Goal: Information Seeking & Learning: Learn about a topic

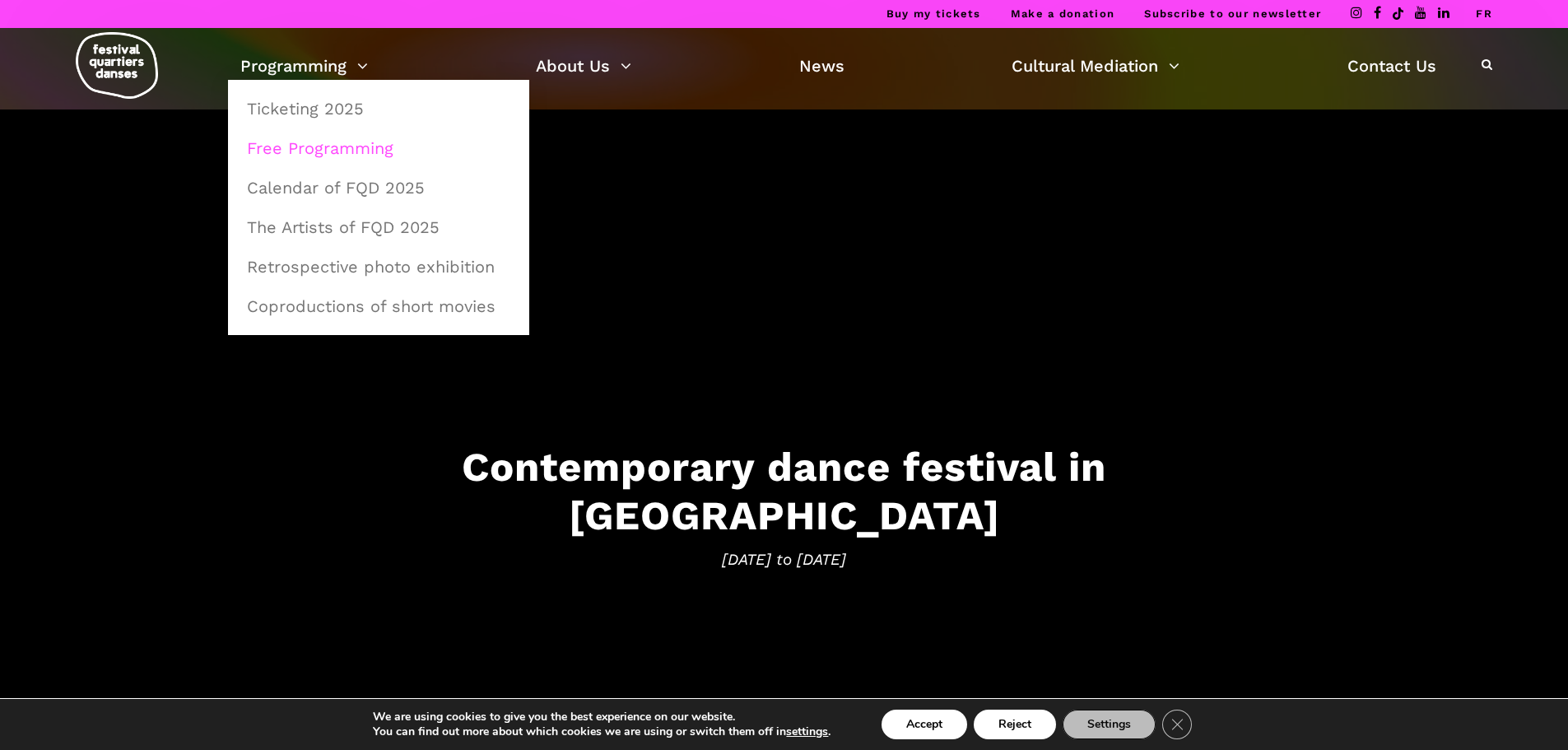
click at [347, 154] on link "Free Programming" at bounding box center [378, 148] width 283 height 38
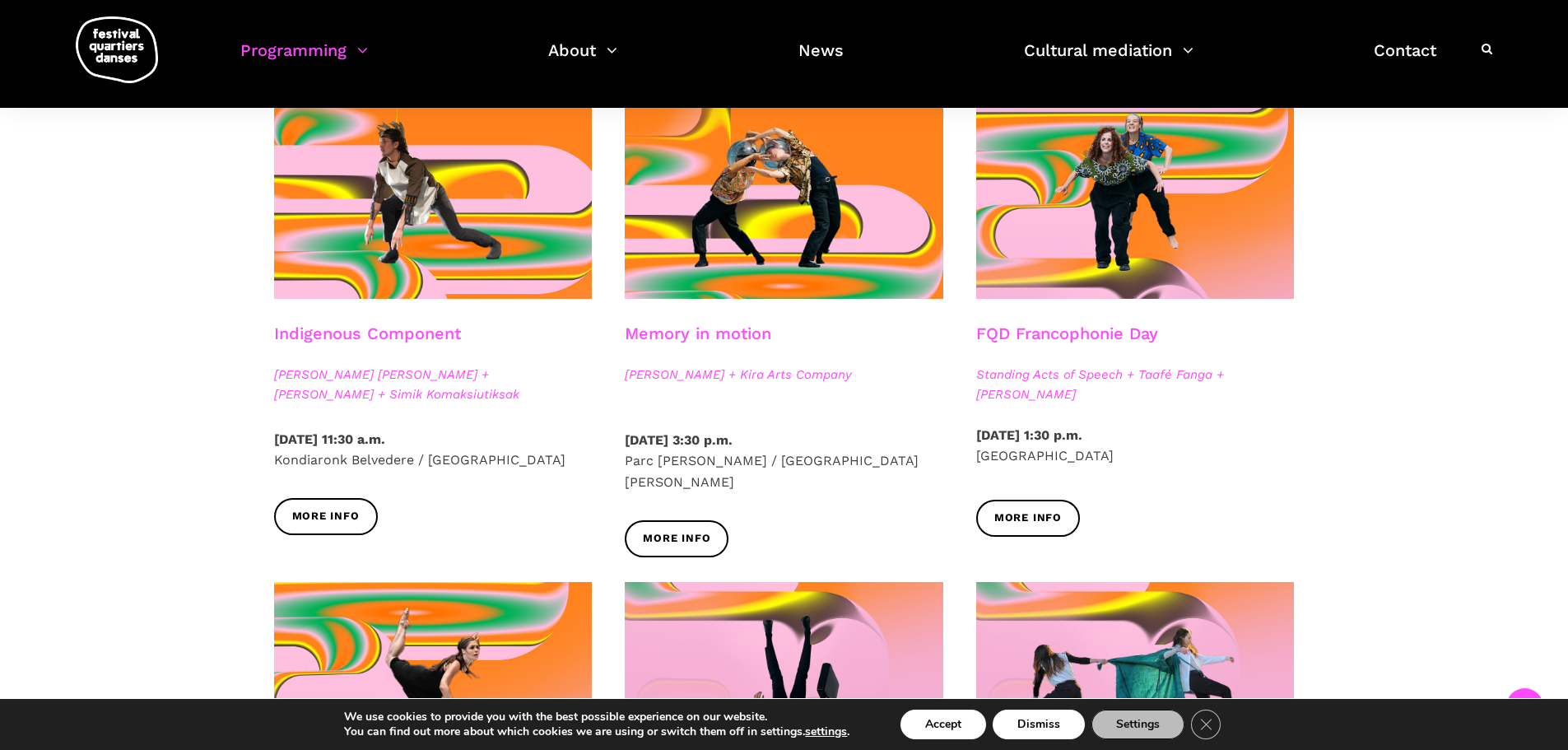
scroll to position [823, 0]
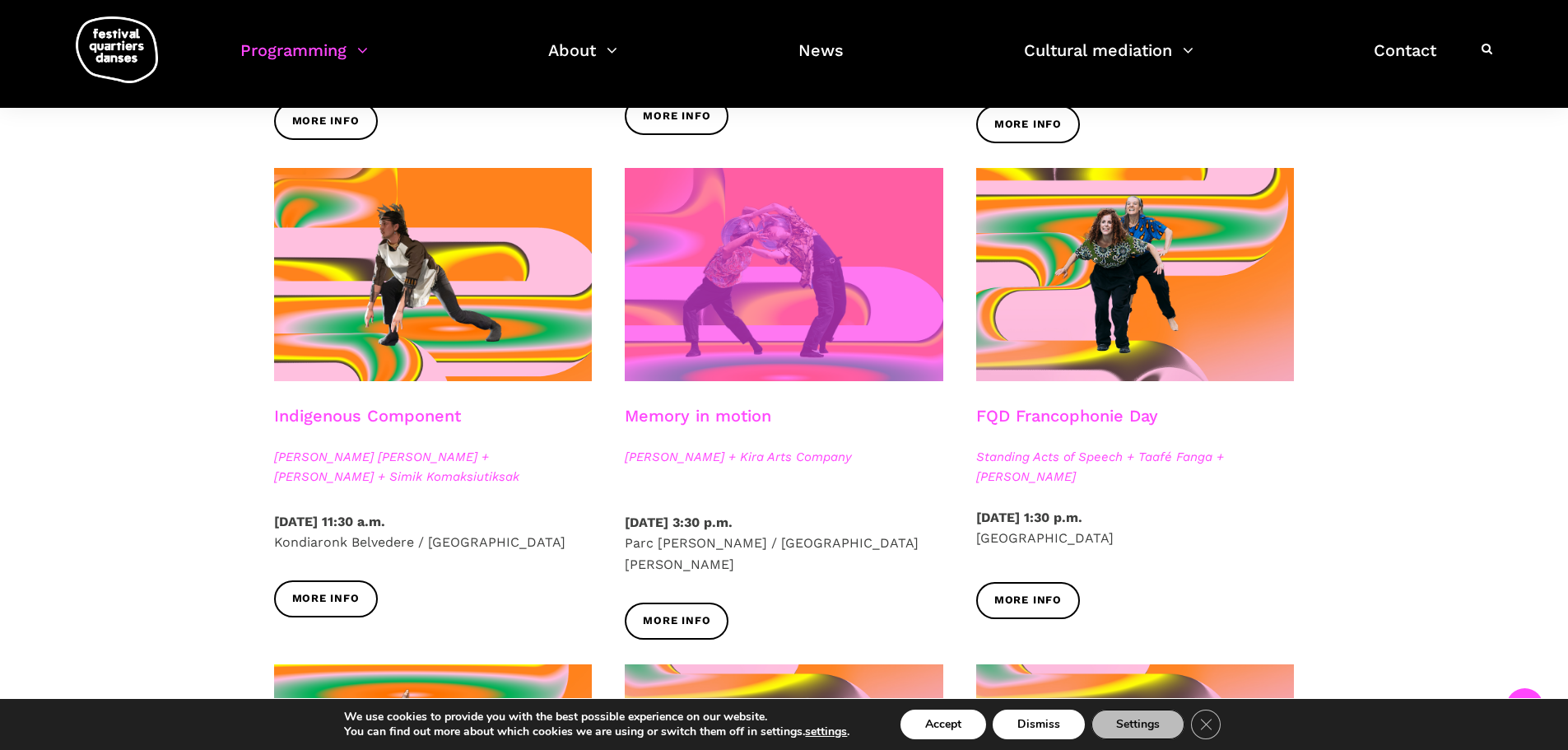
click at [753, 325] on span at bounding box center [784, 274] width 318 height 213
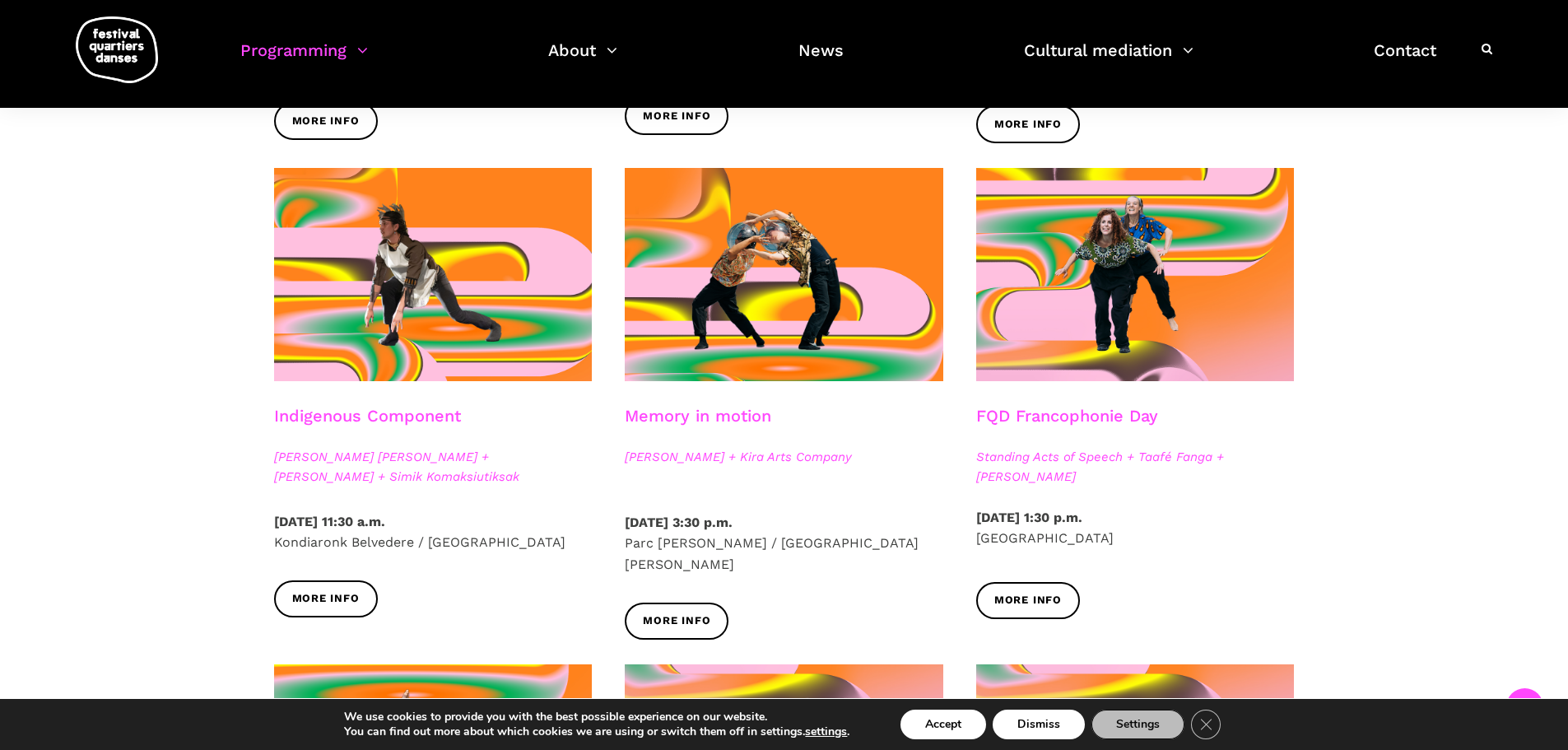
click at [1426, 247] on div "Free outdoor shows Pre-FQD A'nó:wara Dance Theater - My urban nature Sunday, Au…" at bounding box center [784, 603] width 1568 height 1988
